Goal: Information Seeking & Learning: Stay updated

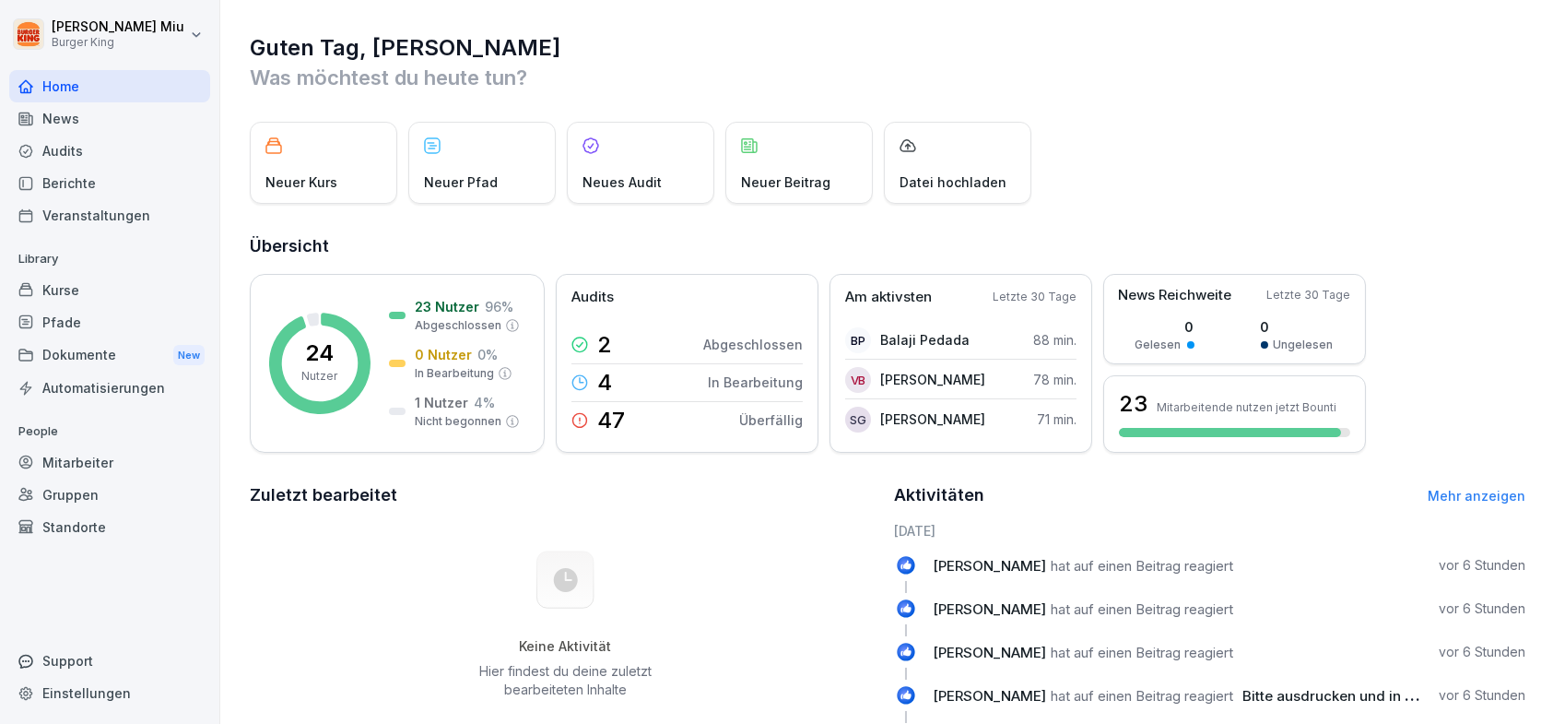
click at [76, 117] on div "News" at bounding box center [109, 118] width 201 height 32
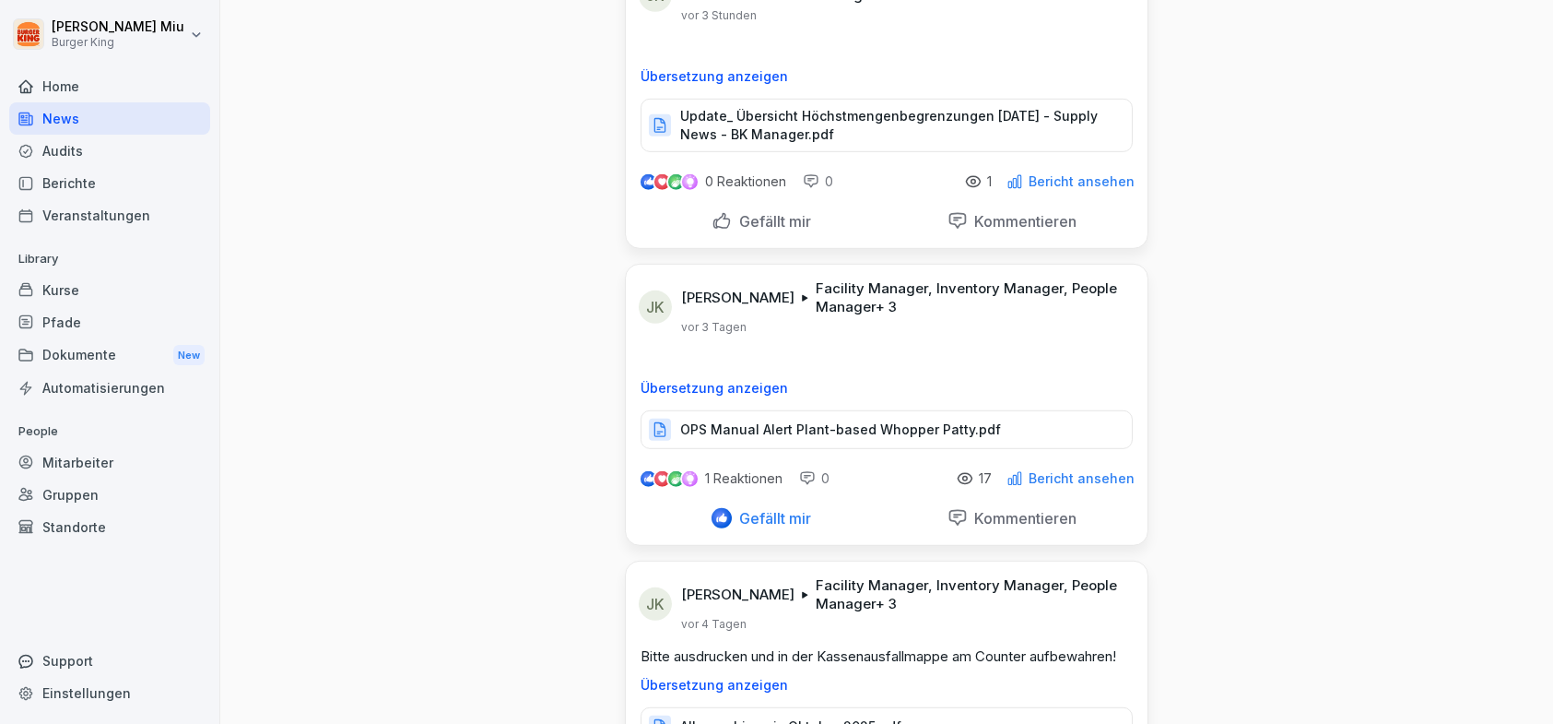
scroll to position [2766, 0]
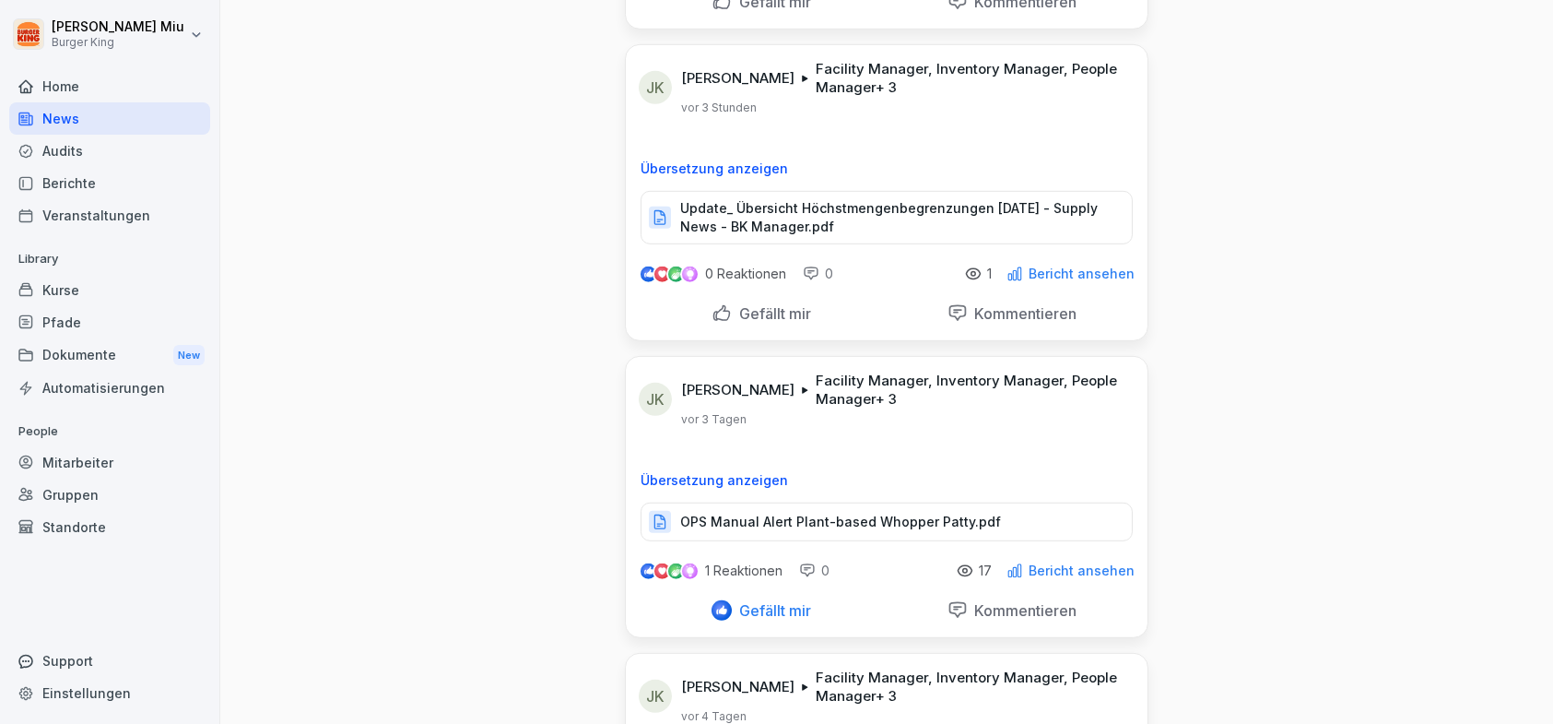
click at [770, 212] on p "Update_ Übersicht Höchstmengenbegrenzungen [DATE] - Supply News - BK Manager.pdf" at bounding box center [896, 217] width 433 height 37
click at [712, 303] on div "Gefällt mir" at bounding box center [762, 313] width 100 height 20
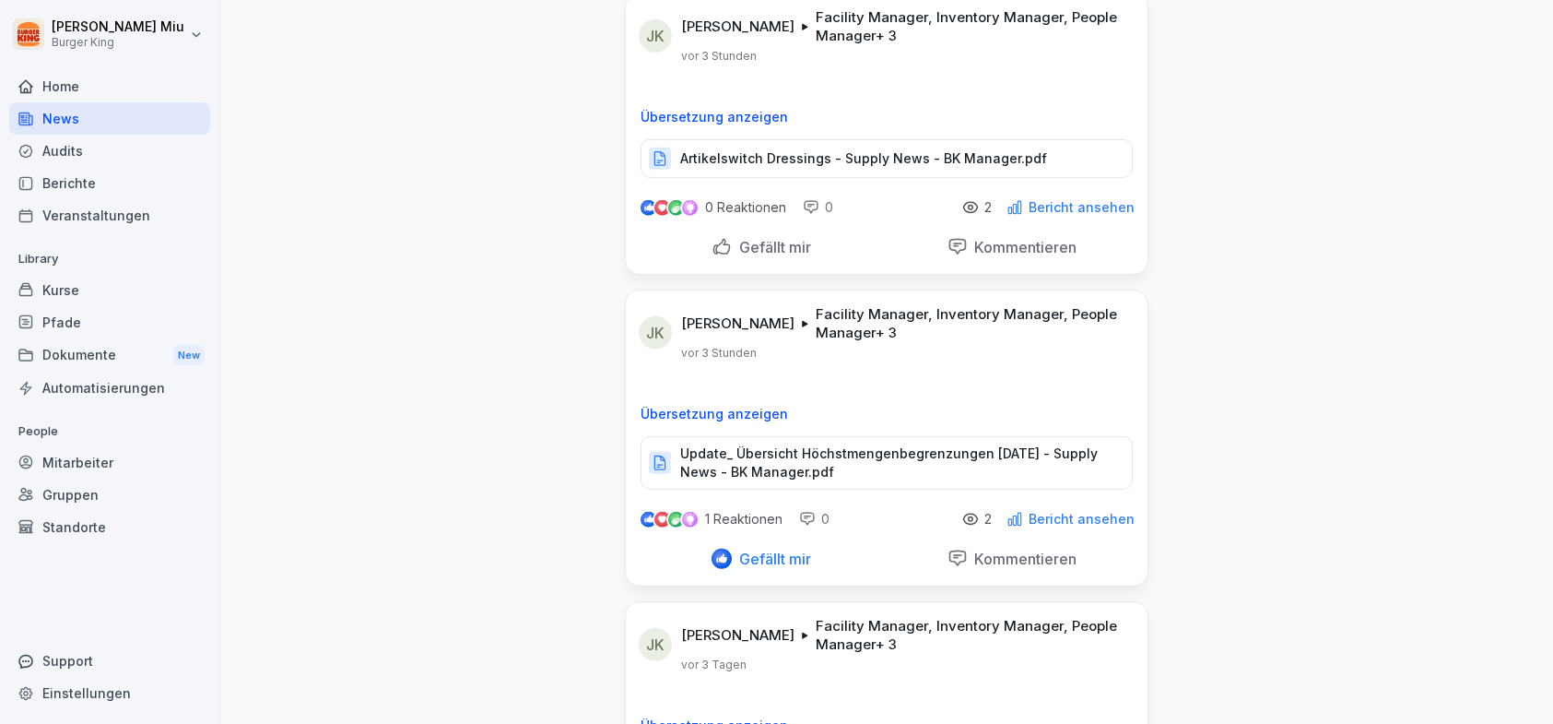
scroll to position [2489, 0]
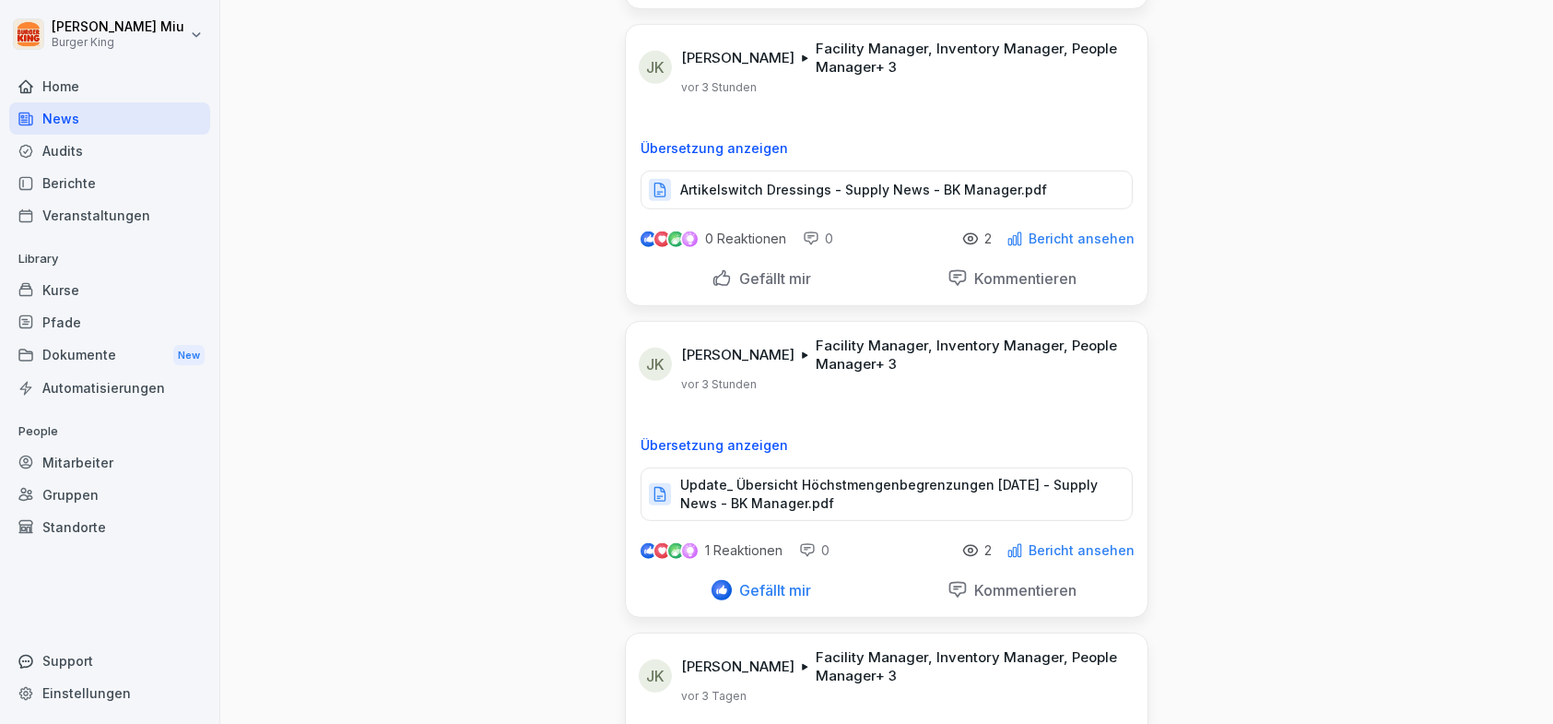
click at [784, 183] on p "Artikelswitch Dressings - Supply News - BK Manager.pdf" at bounding box center [863, 190] width 367 height 18
click at [715, 274] on div "Gefällt mir" at bounding box center [762, 278] width 100 height 20
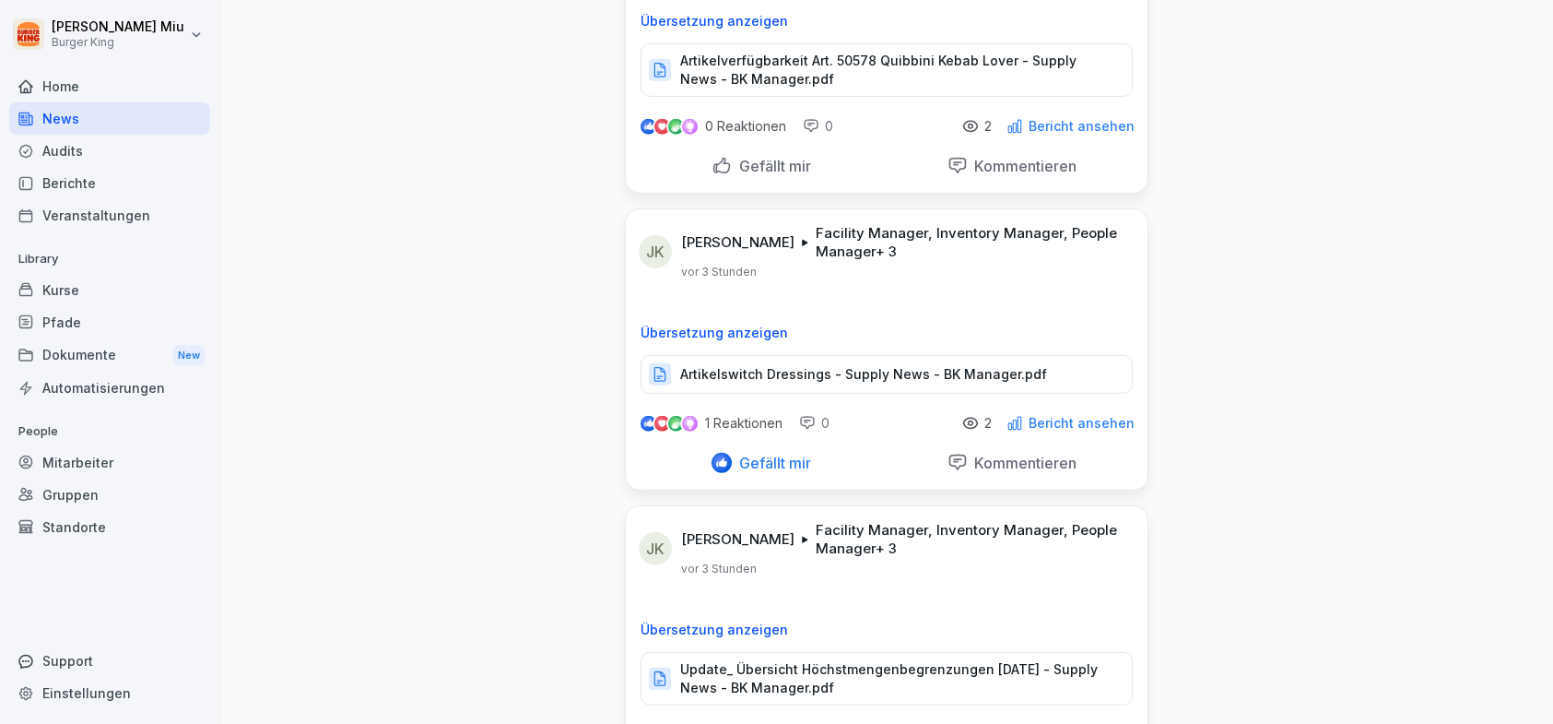
scroll to position [2212, 0]
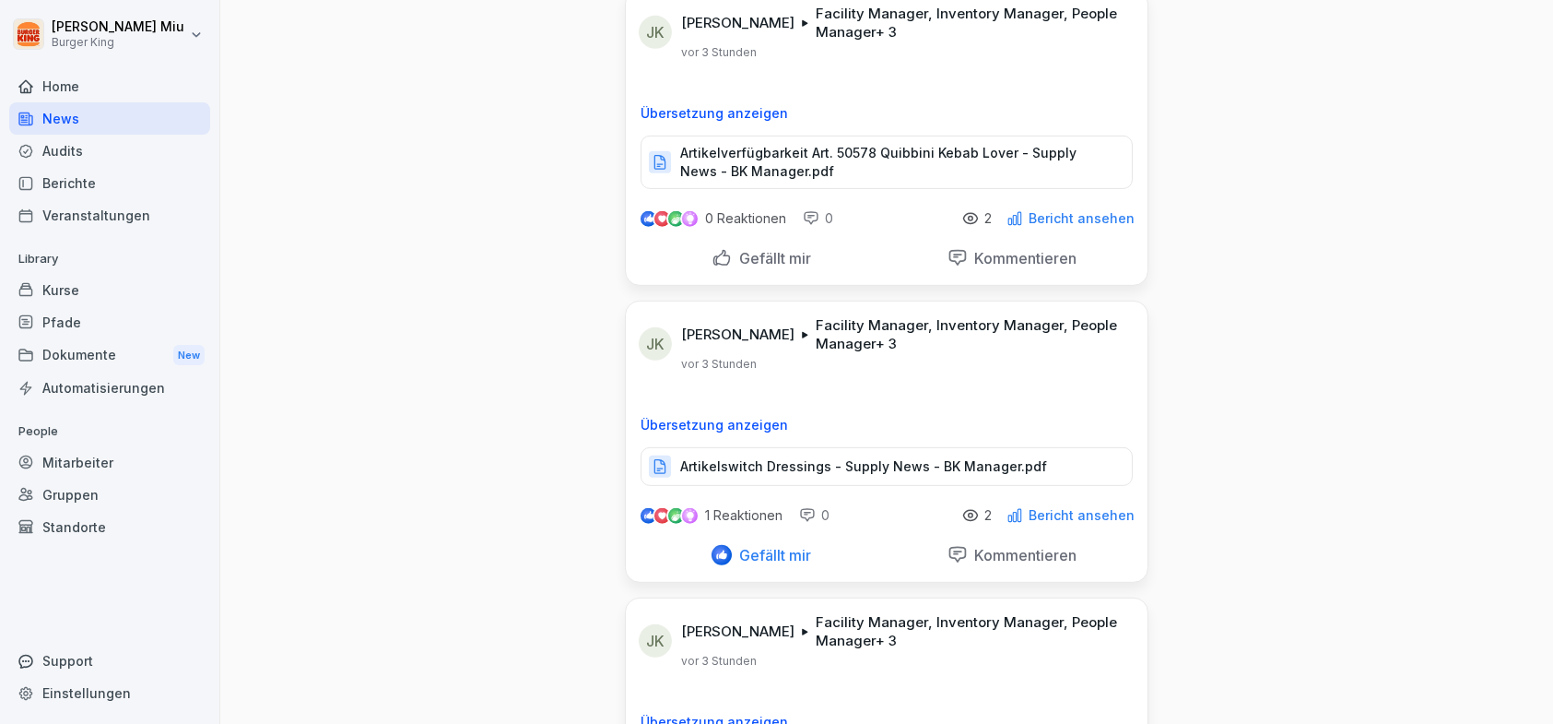
click at [797, 154] on p "Artikelverfügbarkeit Art. 50578 Quibbini Kebab Lover - Supply News - BK Manager…" at bounding box center [896, 162] width 433 height 37
click at [721, 248] on div "Gefällt mir" at bounding box center [762, 258] width 100 height 20
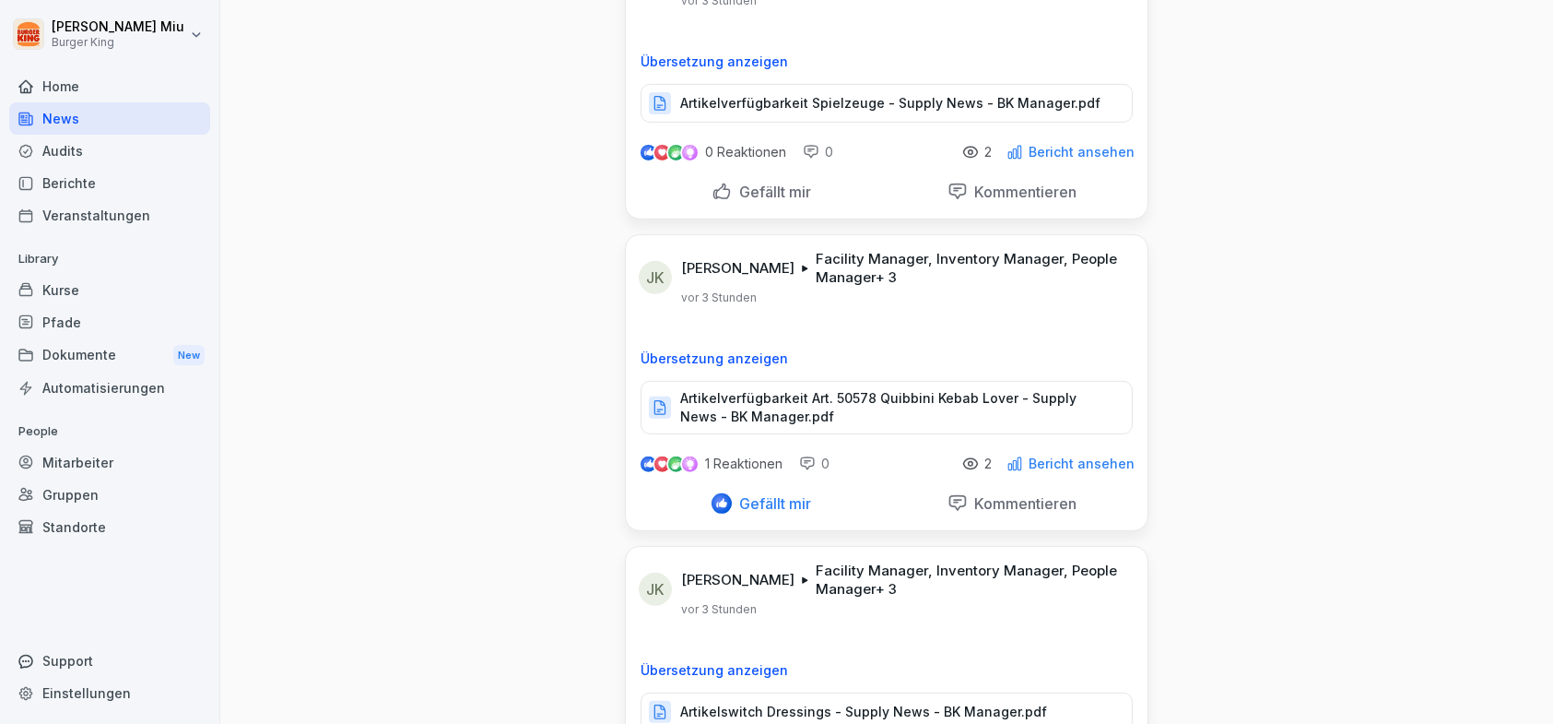
scroll to position [1936, 0]
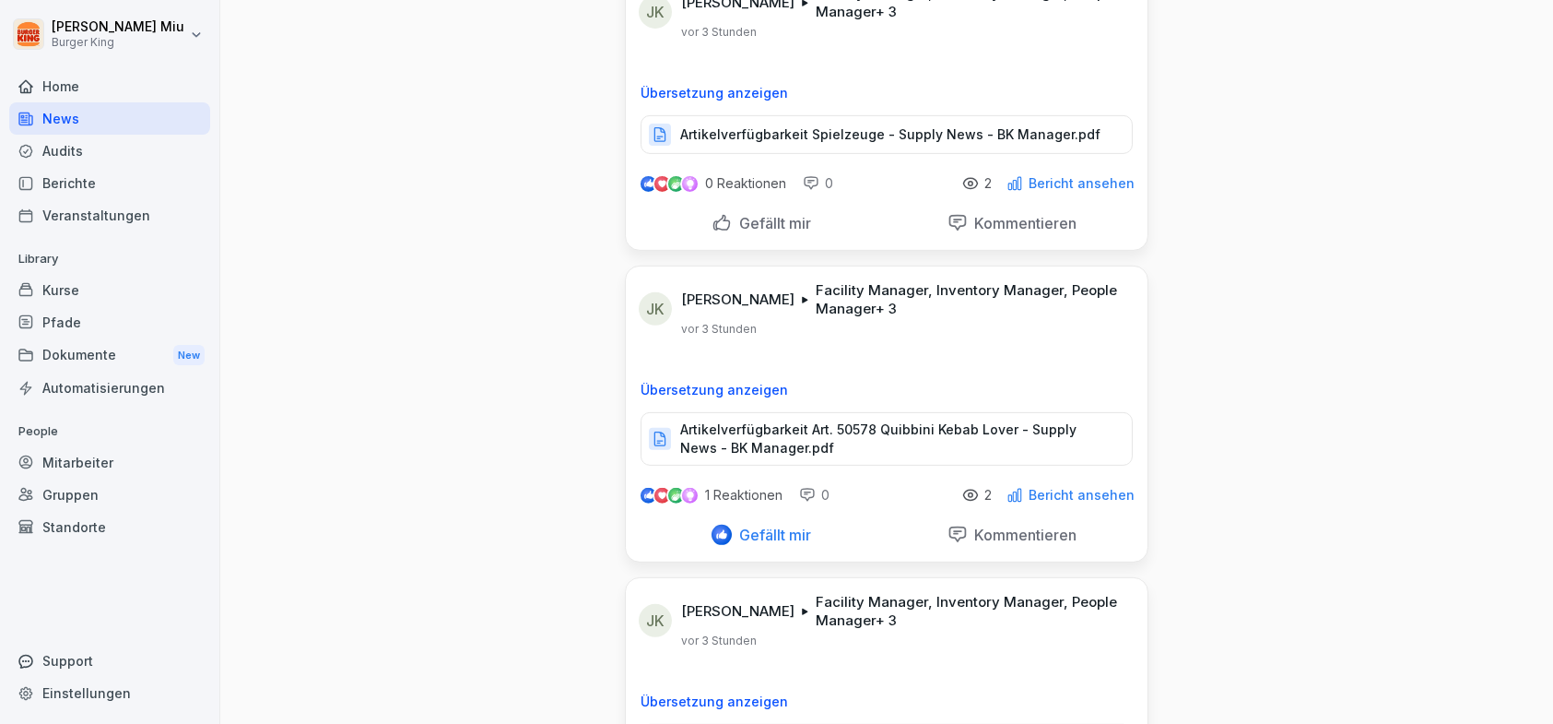
click at [770, 130] on p "Artikelverfügbarkeit Spielzeuge - Supply News - BK Manager.pdf" at bounding box center [890, 134] width 420 height 18
click at [712, 218] on div "Gefällt mir" at bounding box center [762, 223] width 100 height 20
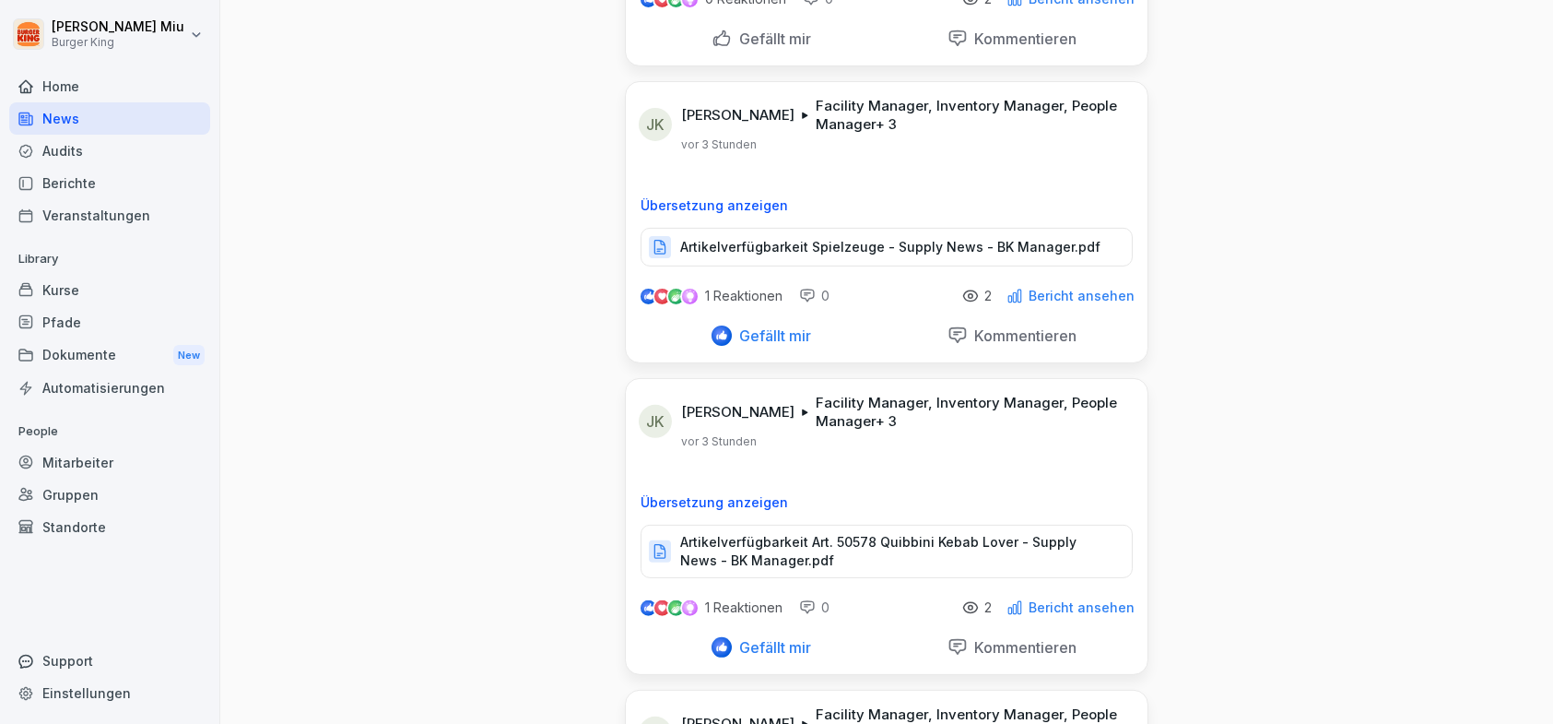
scroll to position [1659, 0]
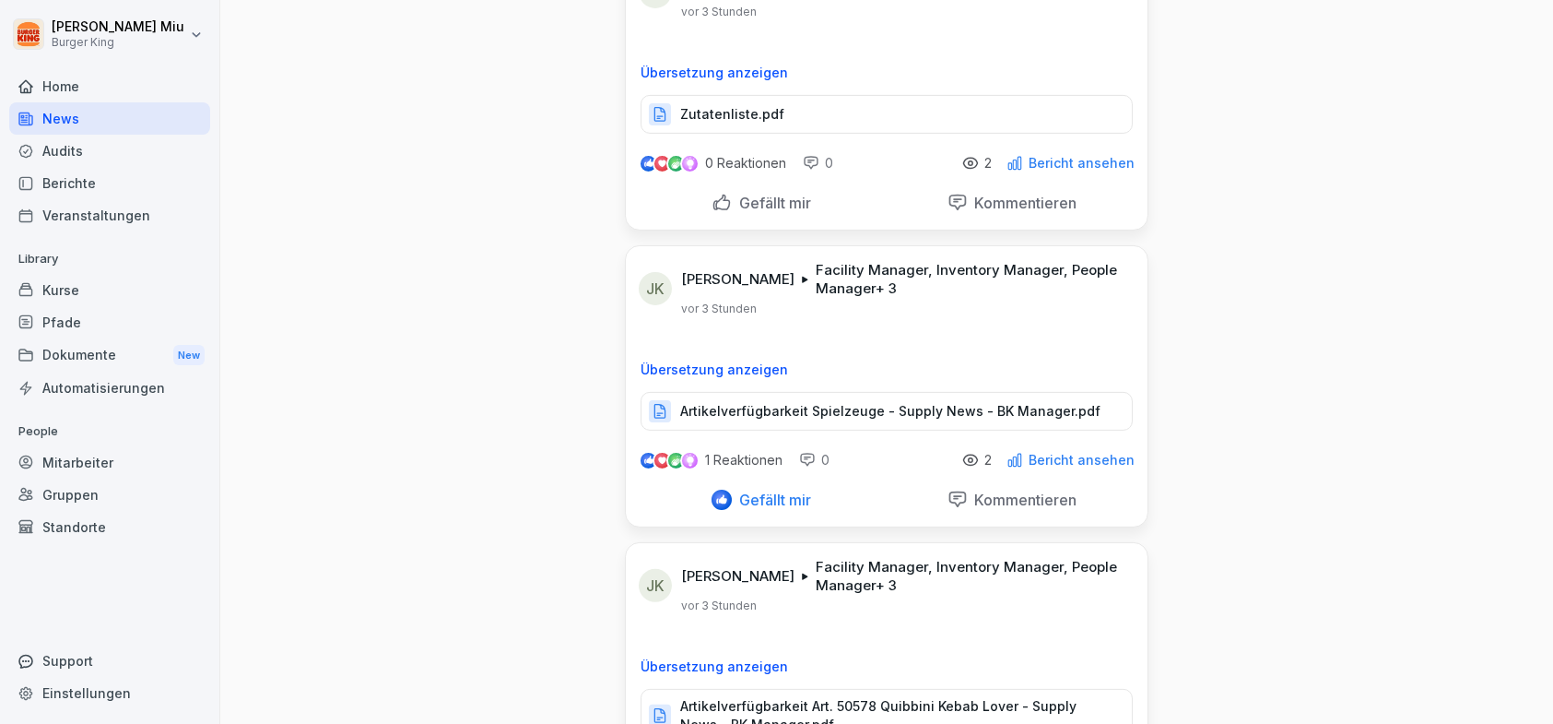
click at [712, 199] on div "Gefällt mir" at bounding box center [762, 203] width 100 height 20
click at [737, 106] on p "Zutatenliste.pdf" at bounding box center [732, 114] width 104 height 18
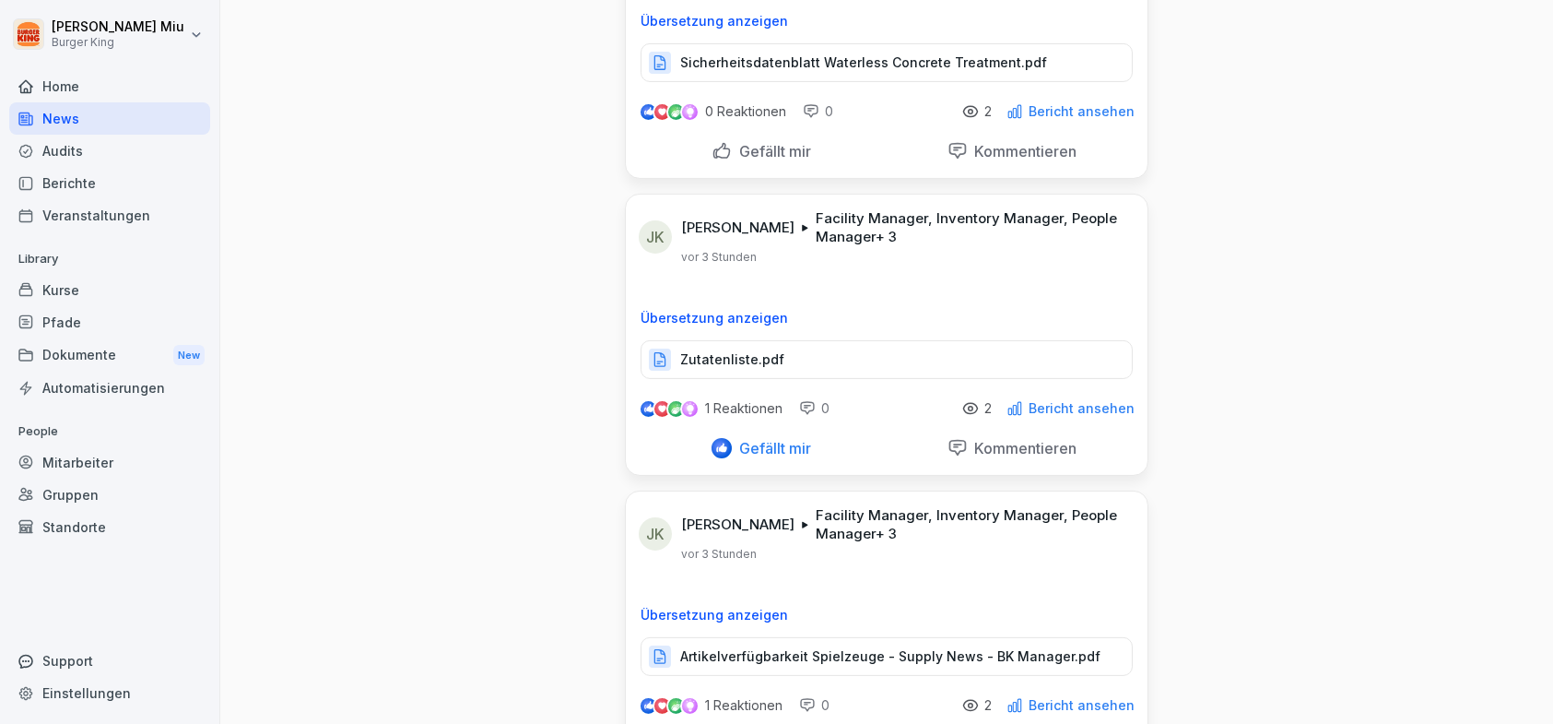
scroll to position [1383, 0]
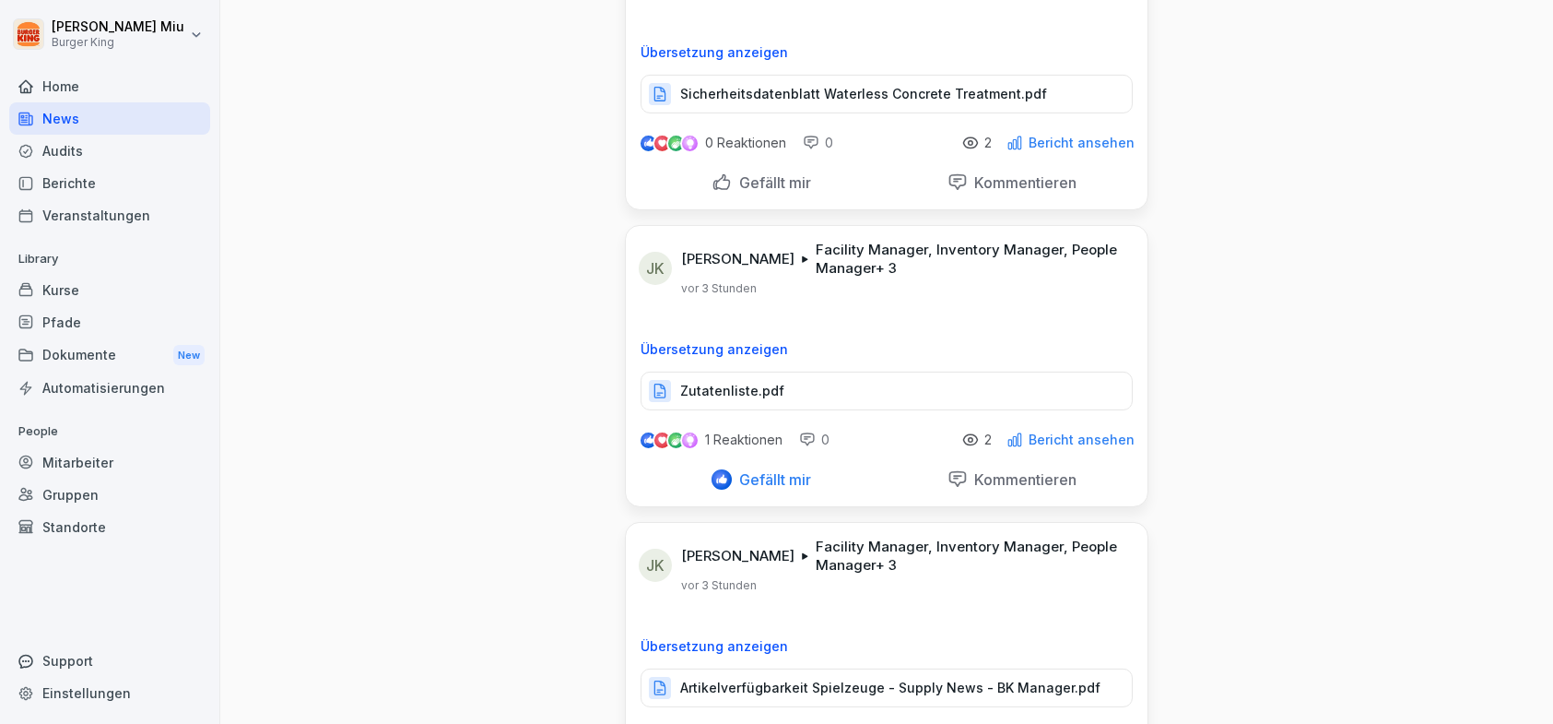
click at [773, 86] on p "Sicherheitsdatenblatt Waterless Concrete Treatment.pdf" at bounding box center [863, 94] width 367 height 18
click at [712, 176] on div "Gefällt mir" at bounding box center [762, 182] width 100 height 20
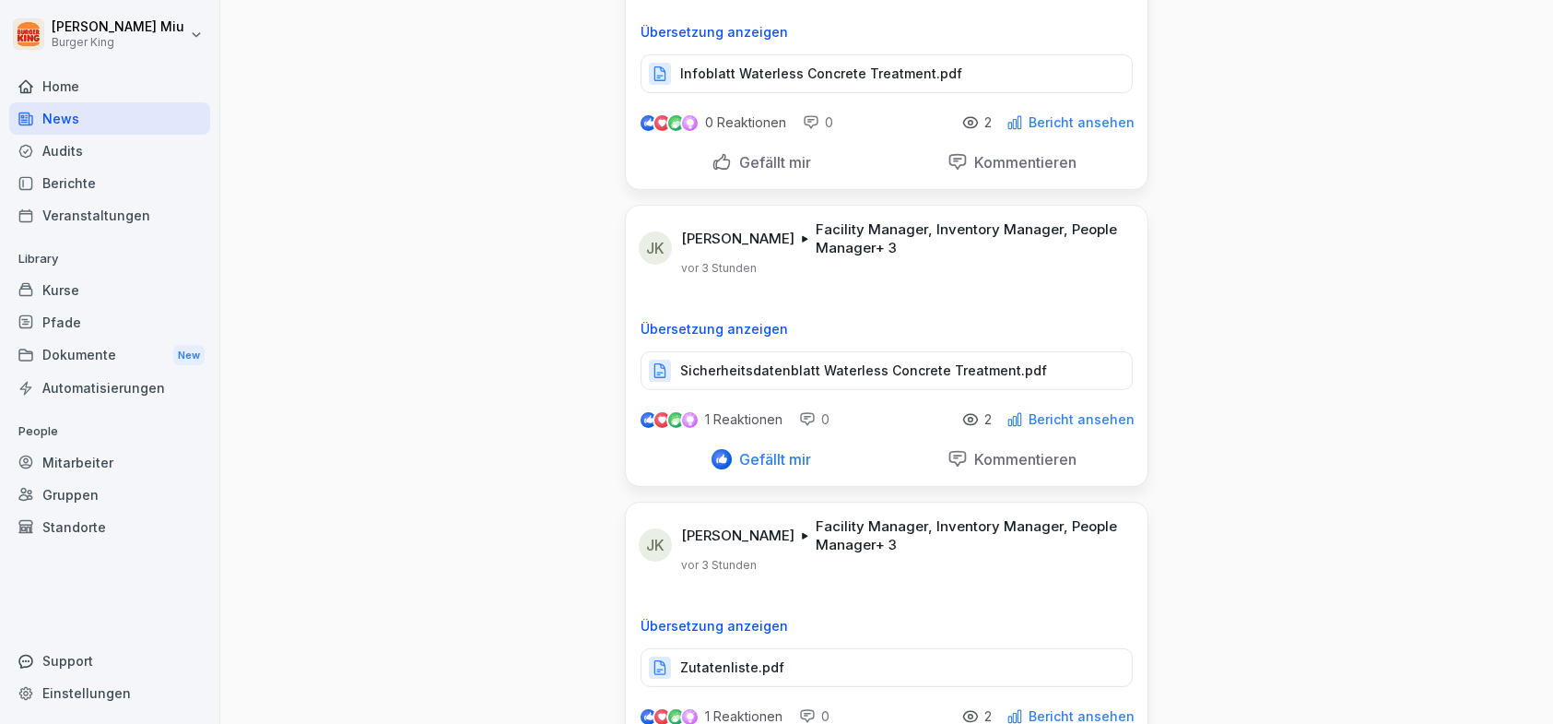
scroll to position [1014, 0]
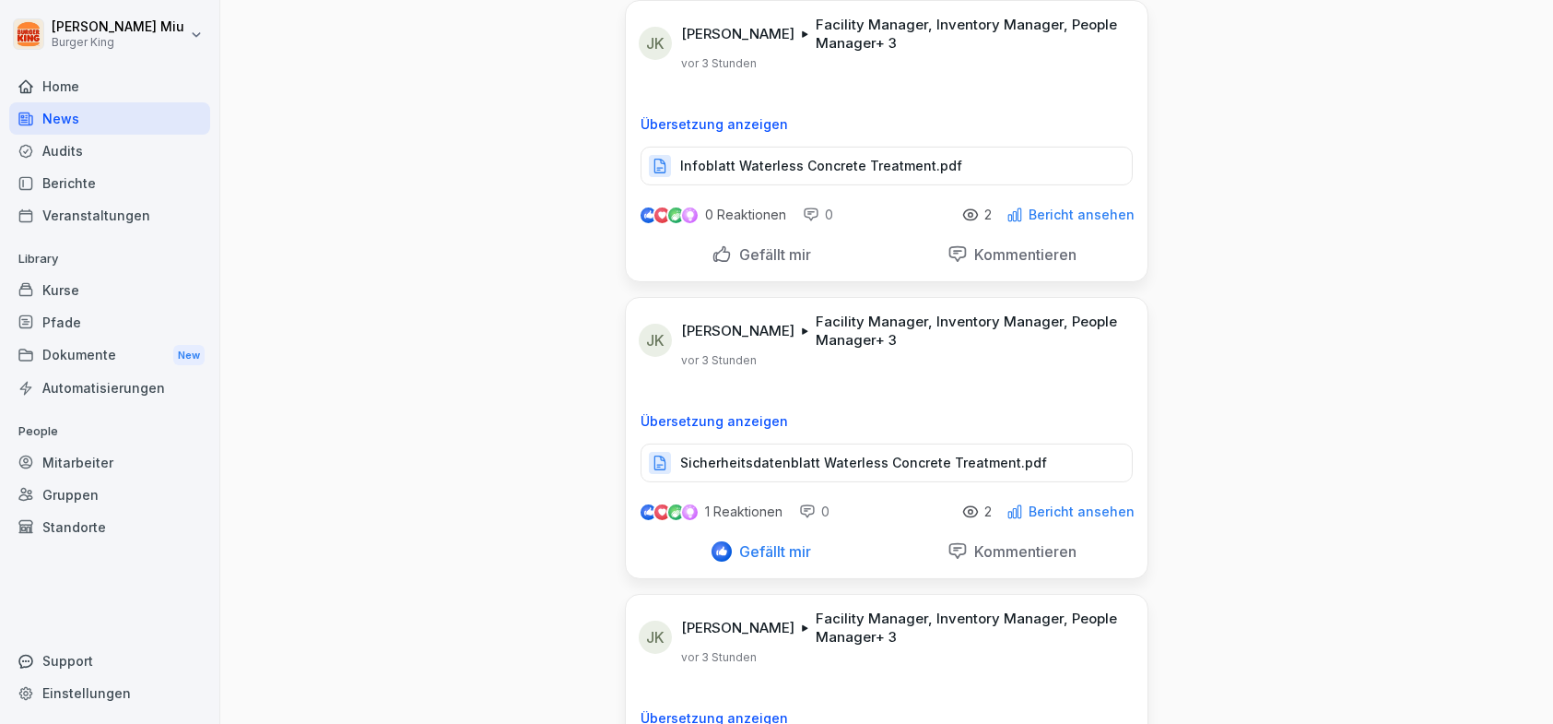
click at [802, 165] on p "Infoblatt Waterless Concrete Treatment.pdf" at bounding box center [821, 166] width 282 height 18
click at [716, 250] on div "Gefällt mir" at bounding box center [762, 254] width 100 height 20
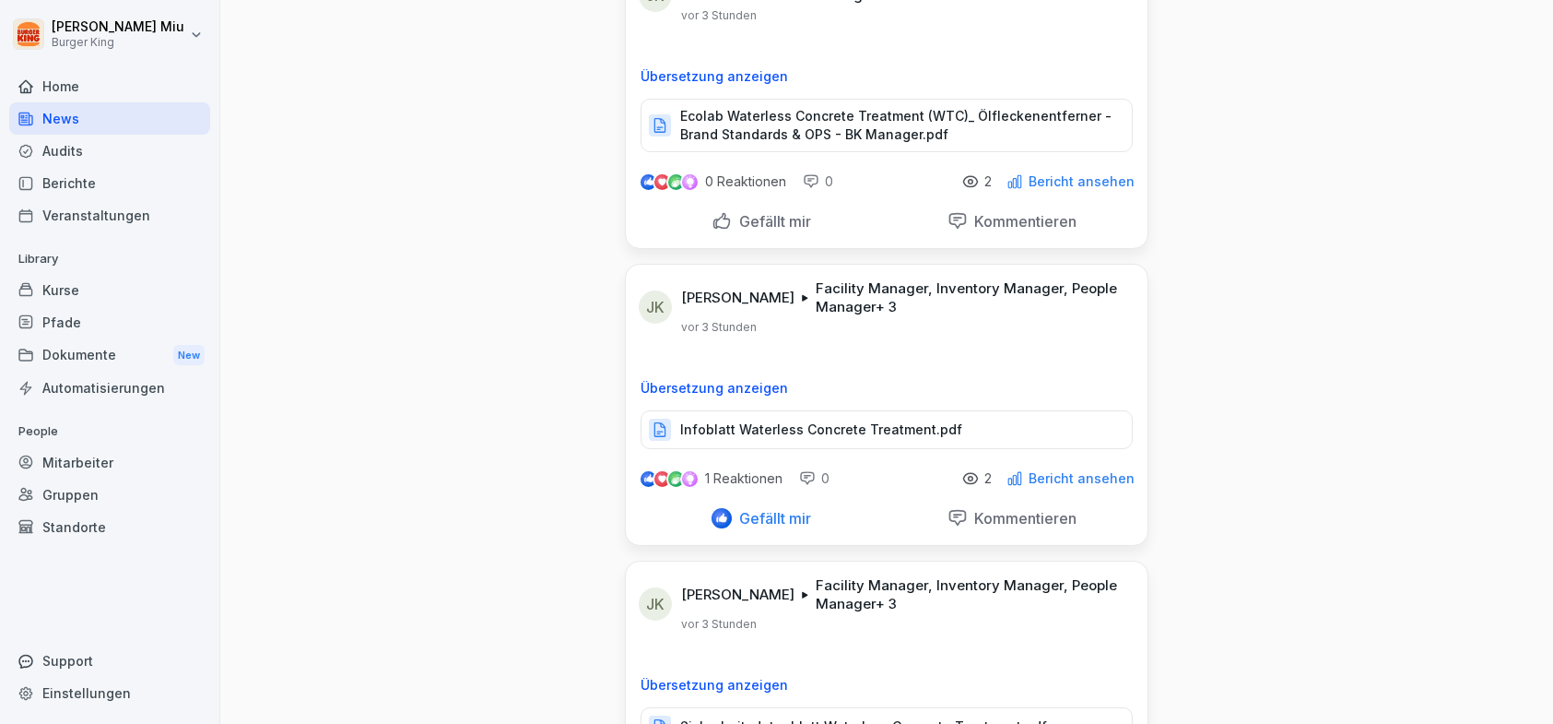
scroll to position [737, 0]
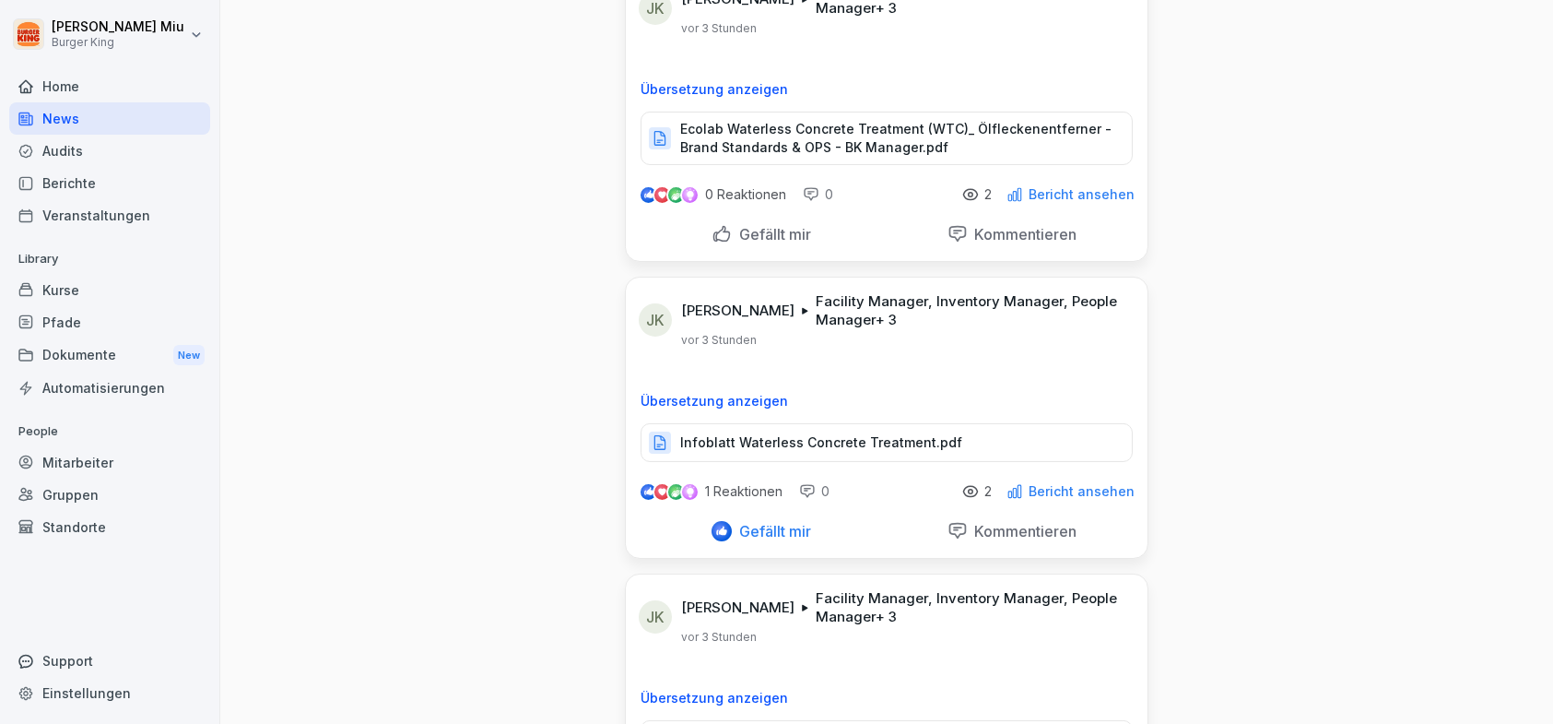
click at [778, 127] on p "Ecolab Waterless Concrete Treatment (WTC)_ Ölfleckenentferner - Brand Standards…" at bounding box center [896, 138] width 433 height 37
click at [720, 229] on div "Gefällt mir" at bounding box center [762, 234] width 100 height 20
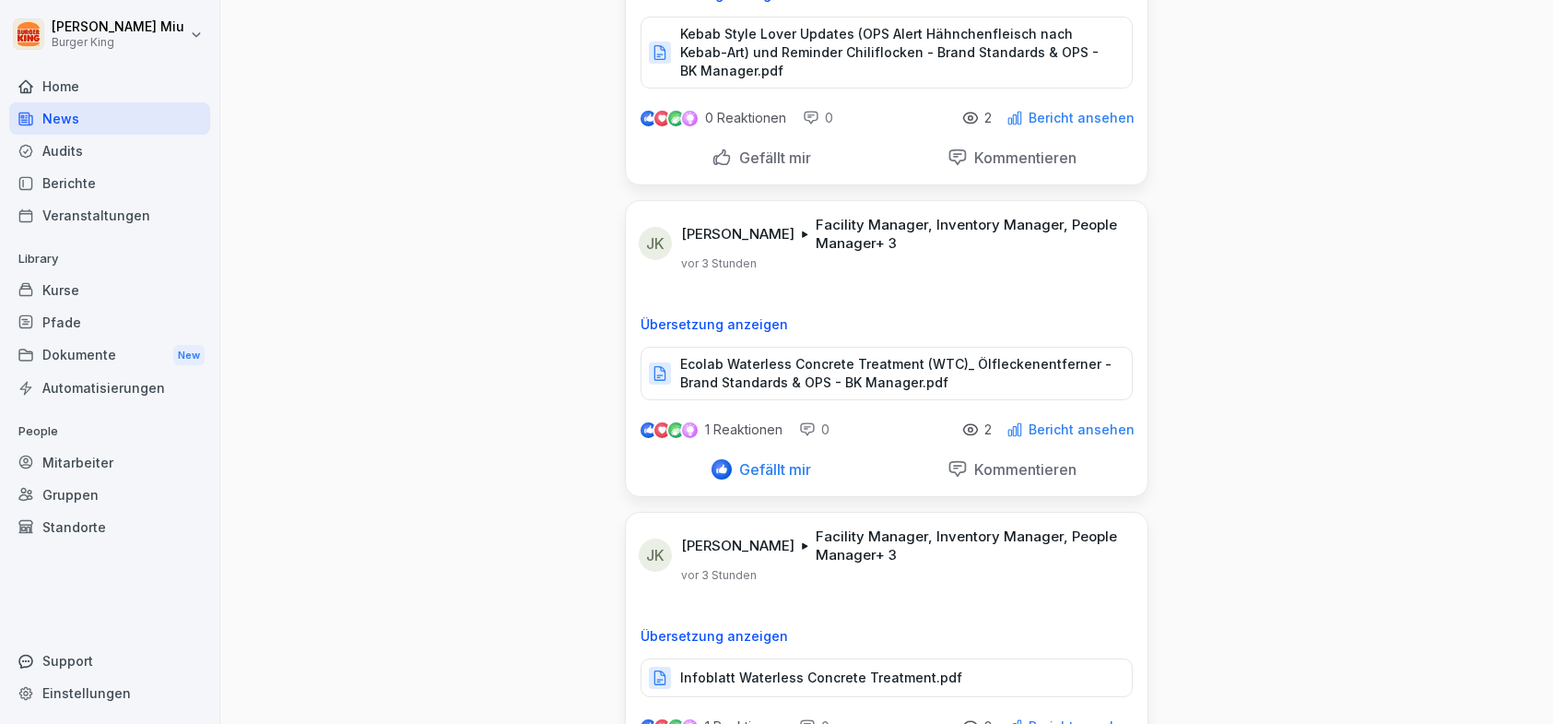
scroll to position [461, 0]
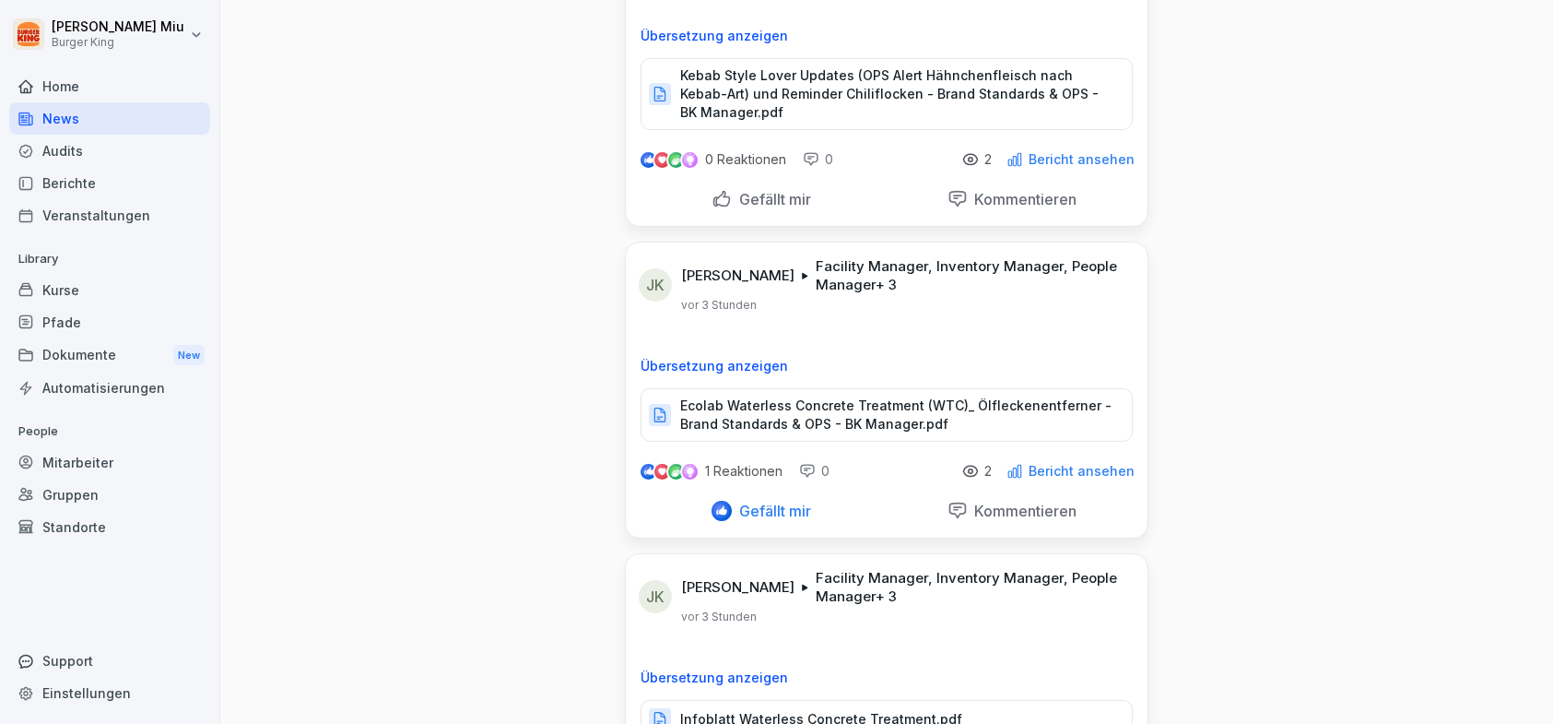
click at [717, 197] on div "Gefällt mir" at bounding box center [762, 199] width 100 height 20
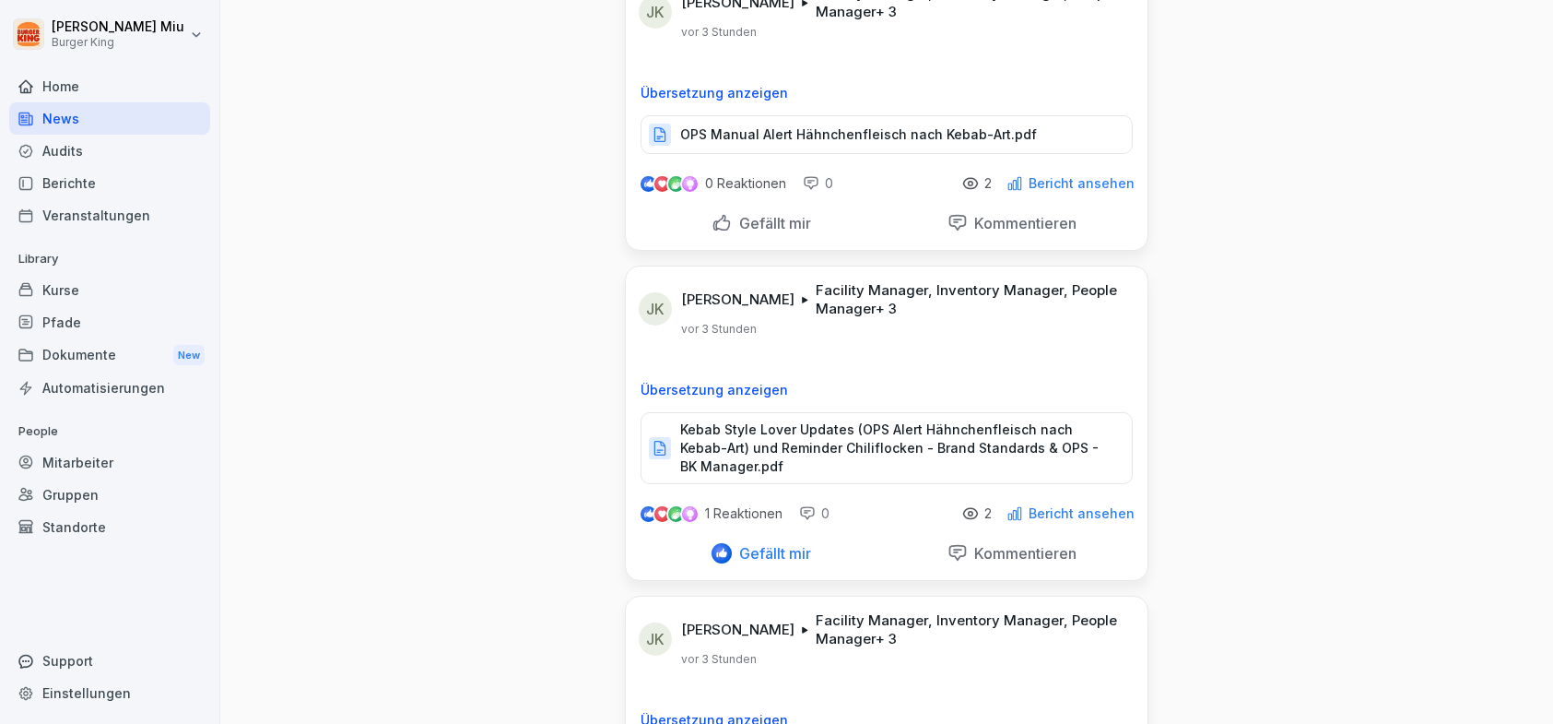
scroll to position [92, 0]
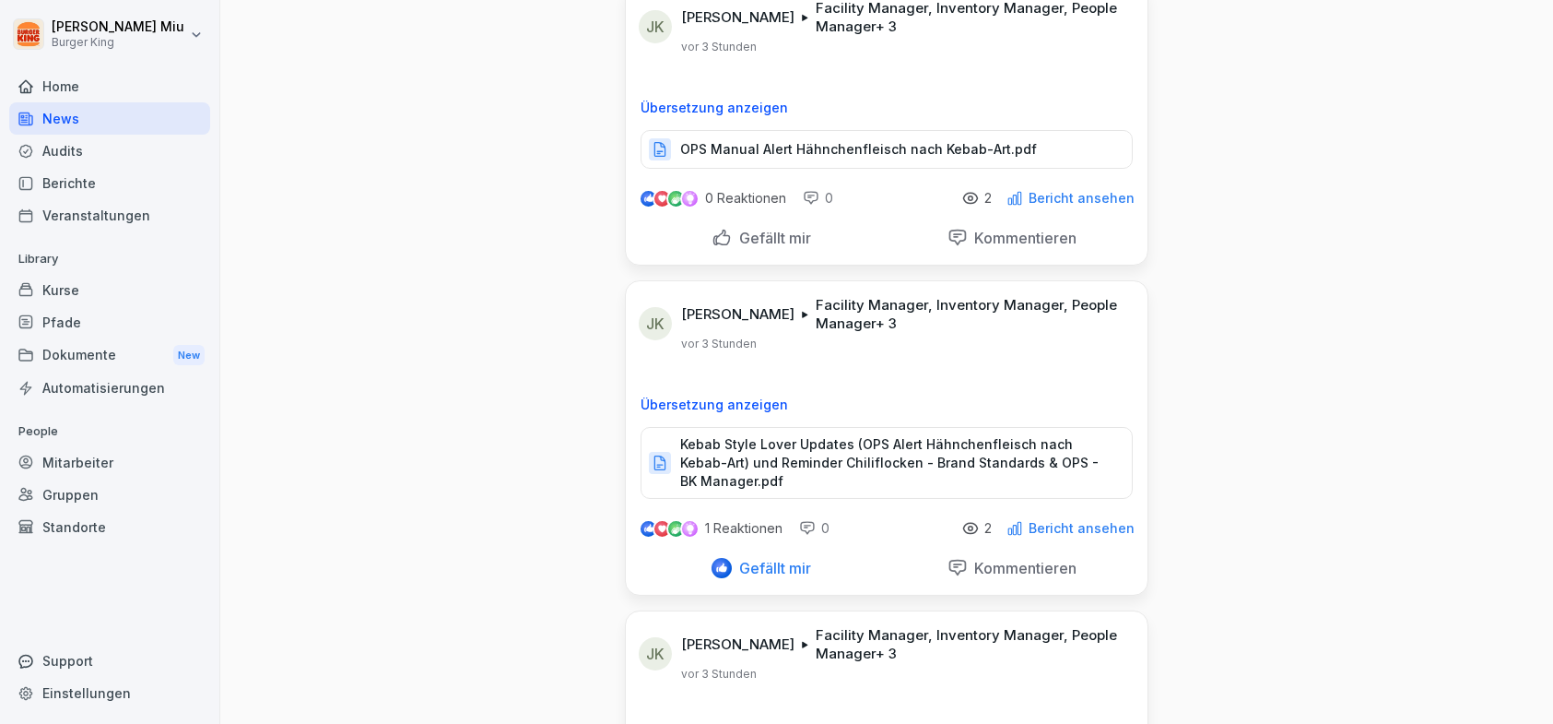
click at [718, 230] on div "Gefällt mir" at bounding box center [762, 238] width 100 height 20
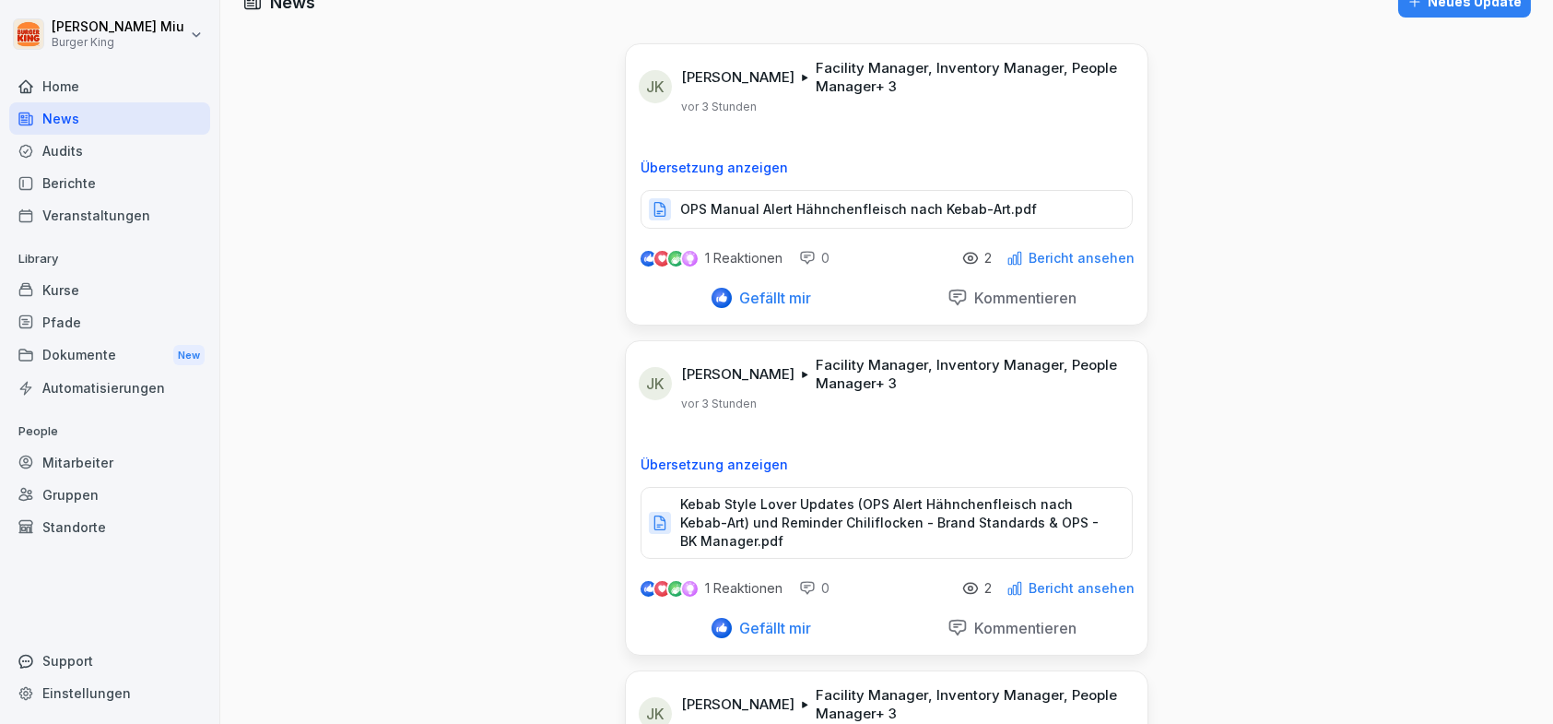
scroll to position [0, 0]
